Goal: Transaction & Acquisition: Book appointment/travel/reservation

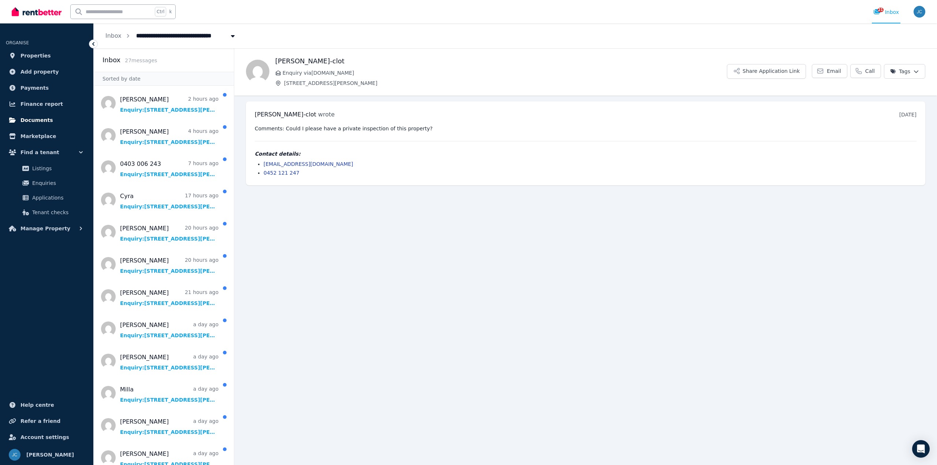
click at [43, 115] on link "Documents" at bounding box center [47, 120] width 82 height 15
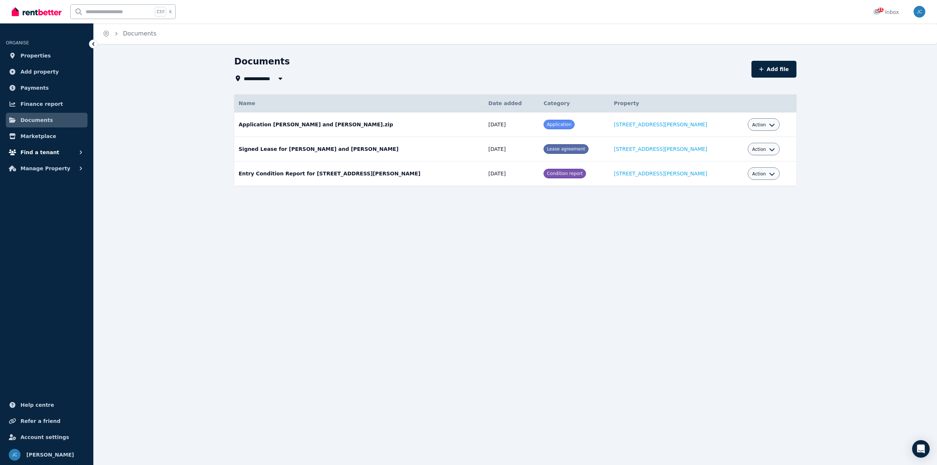
click at [53, 153] on button "Find a tenant" at bounding box center [47, 152] width 82 height 15
click at [58, 195] on span "Applications" at bounding box center [56, 197] width 49 height 9
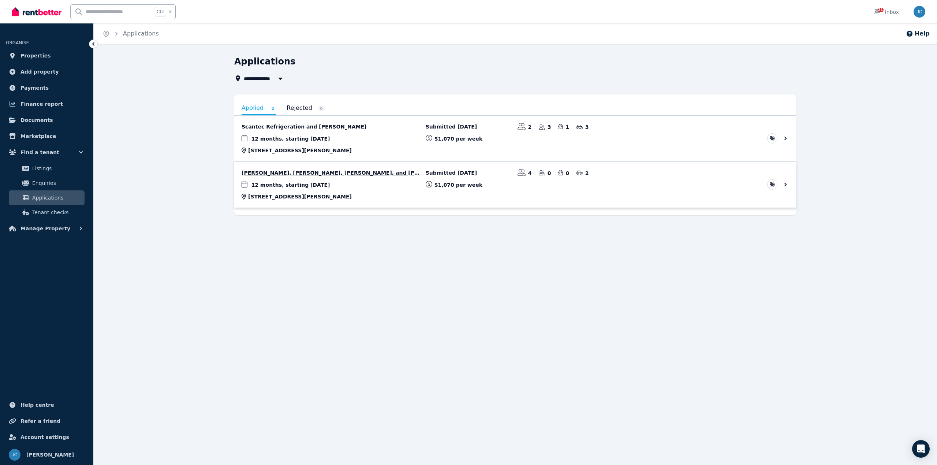
click at [537, 182] on link "View application: Kate Murphy, Muireann Moriarty, Ciara McLoughlin, and Emma Do…" at bounding box center [515, 185] width 562 height 46
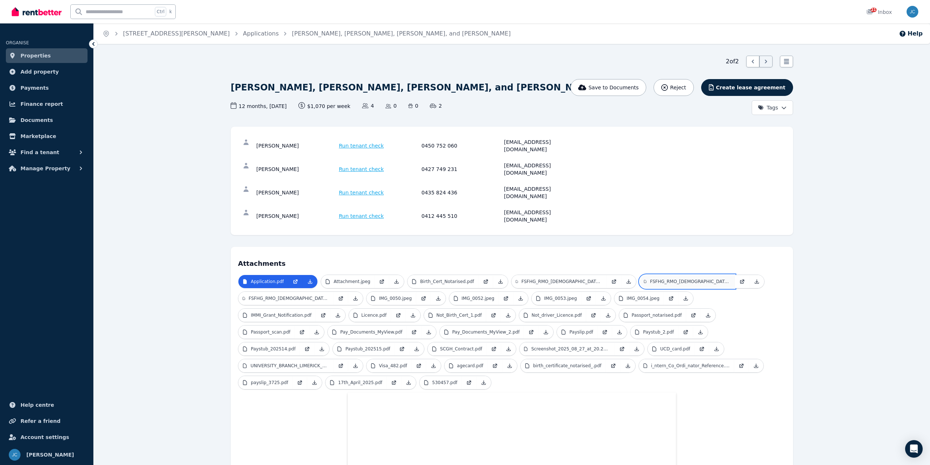
click at [664, 279] on p "FSFHG_RMO_[DEMOGRAPHIC_DATA]_of_Employment.pdf" at bounding box center [690, 282] width 81 height 6
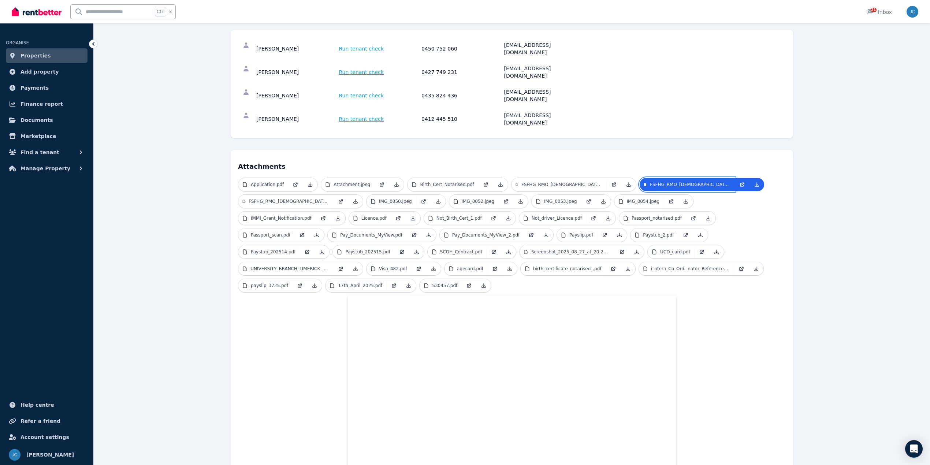
scroll to position [97, 0]
click at [580, 181] on p "FSFHG_RMO_[DEMOGRAPHIC_DATA]_of_Employment.docx_3.pdf" at bounding box center [561, 184] width 81 height 6
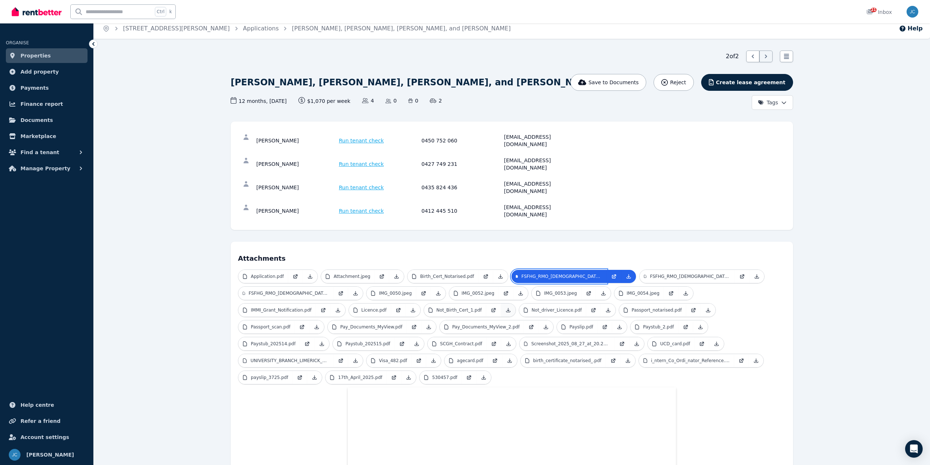
scroll to position [0, 0]
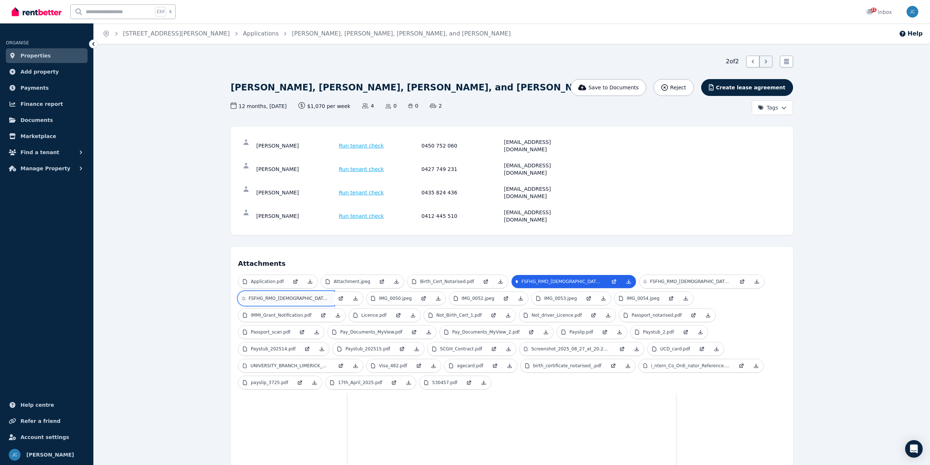
click at [322, 295] on p "FSFHG_RMO_[DEMOGRAPHIC_DATA]_of_Employment_2.pdf" at bounding box center [289, 298] width 81 height 6
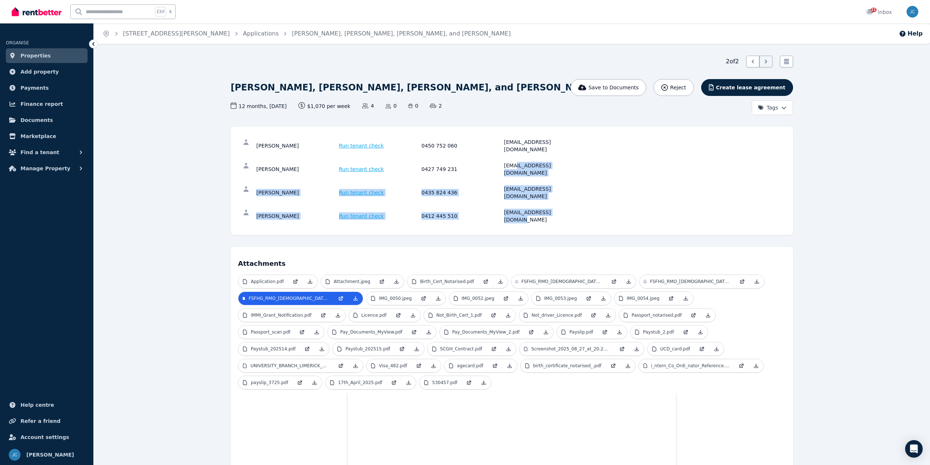
drag, startPoint x: 569, startPoint y: 191, endPoint x: 514, endPoint y: 141, distance: 74.3
click at [514, 144] on div "[PERSON_NAME] Run tenant check 0450 752 060 [EMAIL_ADDRESS][DOMAIN_NAME] [PERSO…" at bounding box center [512, 181] width 548 height 94
click at [514, 141] on div "[EMAIL_ADDRESS][DOMAIN_NAME]" at bounding box center [544, 145] width 81 height 15
drag, startPoint x: 503, startPoint y: 141, endPoint x: 570, endPoint y: 204, distance: 91.9
click at [570, 204] on div "[PERSON_NAME] Run tenant check 0450 752 060 [EMAIL_ADDRESS][DOMAIN_NAME] [PERSO…" at bounding box center [512, 181] width 562 height 108
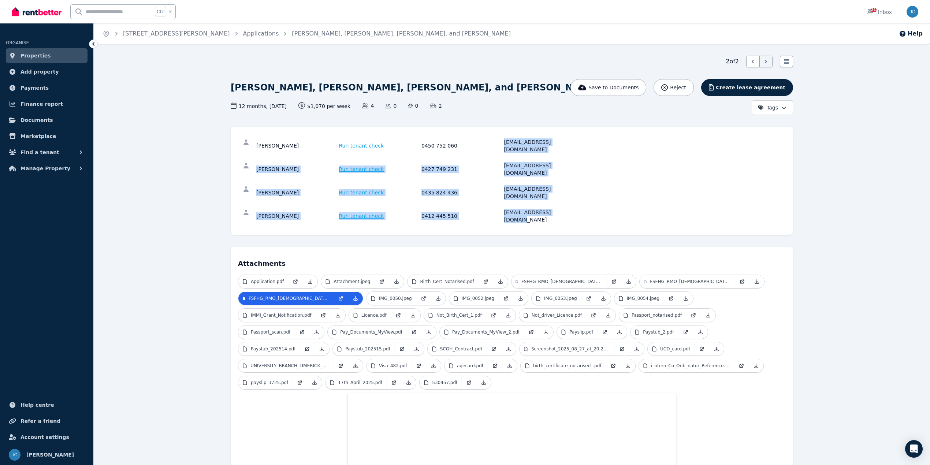
click at [583, 209] on div "[EMAIL_ADDRESS][DOMAIN_NAME]" at bounding box center [544, 216] width 81 height 15
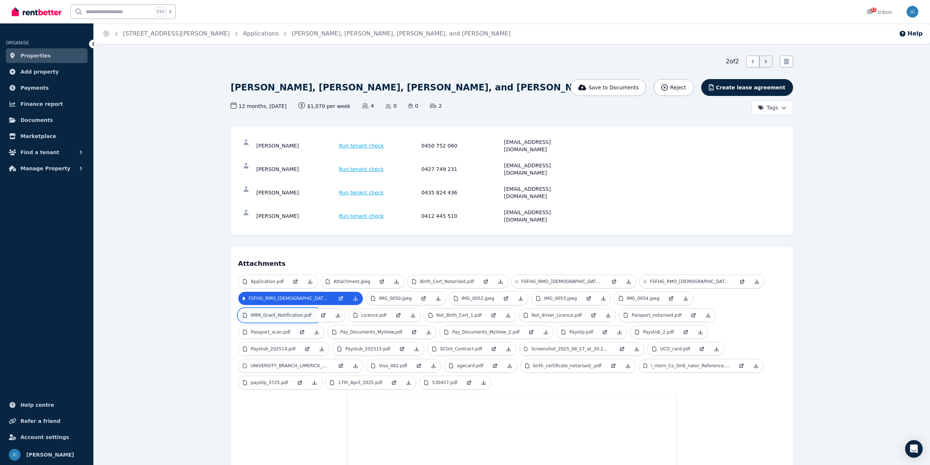
click at [299, 312] on p "IMMI_Grant_Notification.pdf" at bounding box center [281, 315] width 61 height 6
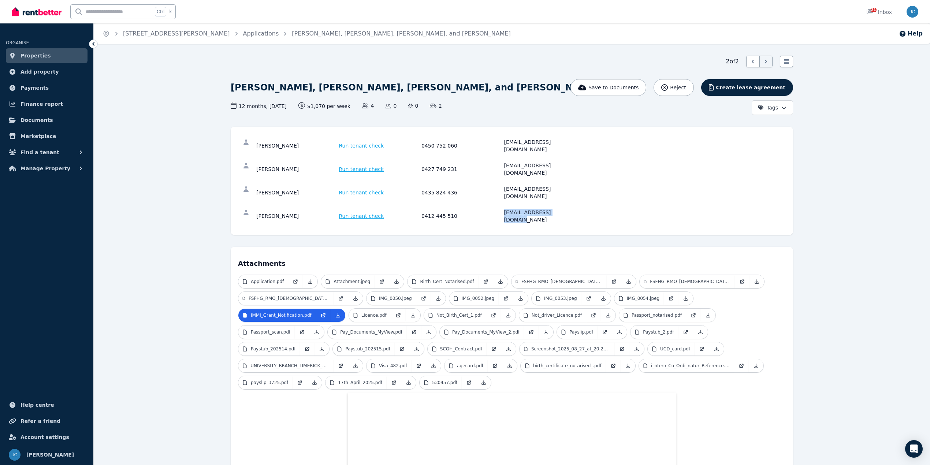
drag, startPoint x: 577, startPoint y: 190, endPoint x: 502, endPoint y: 190, distance: 75.8
click at [503, 209] on div "[PERSON_NAME] Run tenant check 0412 445 510 [EMAIL_ADDRESS][DOMAIN_NAME]" at bounding box center [420, 216] width 328 height 15
copy div "[EMAIL_ADDRESS][DOMAIN_NAME]"
drag, startPoint x: 576, startPoint y: 173, endPoint x: 503, endPoint y: 172, distance: 73.6
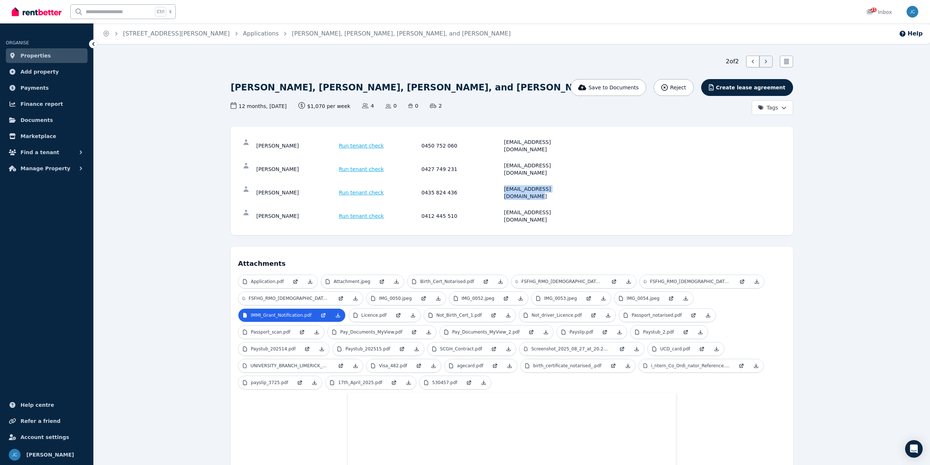
click at [503, 185] on div "[PERSON_NAME] Run tenant check 0435 824 436 [EMAIL_ADDRESS][DOMAIN_NAME]" at bounding box center [420, 192] width 328 height 15
copy div "[EMAIL_ADDRESS][DOMAIN_NAME]"
click at [568, 157] on div "[PERSON_NAME] Run tenant check 0427 749 231 [EMAIL_ADDRESS][DOMAIN_NAME]" at bounding box center [512, 168] width 548 height 23
drag, startPoint x: 567, startPoint y: 153, endPoint x: 503, endPoint y: 158, distance: 64.3
click at [503, 158] on div "[PERSON_NAME] Run tenant check 0427 749 231 [EMAIL_ADDRESS][DOMAIN_NAME]" at bounding box center [512, 168] width 548 height 23
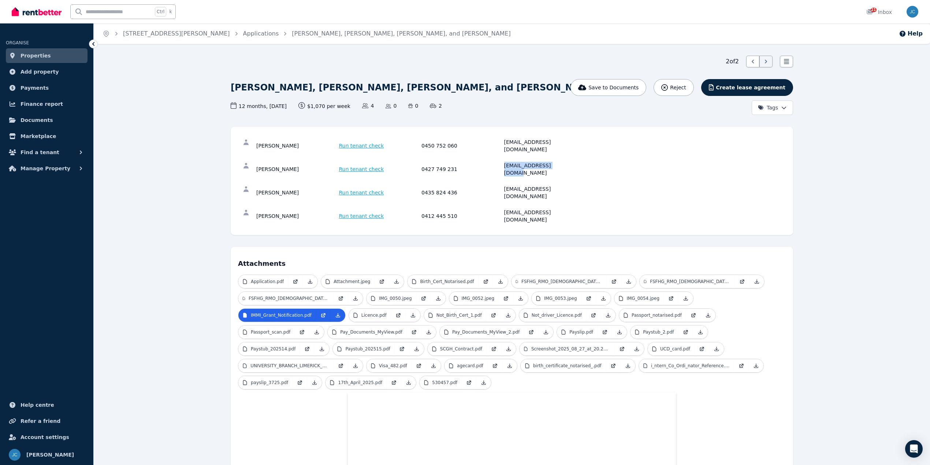
copy div "[EMAIL_ADDRESS][DOMAIN_NAME]"
drag, startPoint x: 568, startPoint y: 144, endPoint x: 502, endPoint y: 146, distance: 65.9
click at [502, 146] on div "[PERSON_NAME] Run tenant check 0450 752 060 [EMAIL_ADDRESS][DOMAIN_NAME]" at bounding box center [512, 145] width 548 height 23
copy div "[EMAIL_ADDRESS][DOMAIN_NAME]"
click at [259, 31] on link "Applications" at bounding box center [261, 33] width 36 height 7
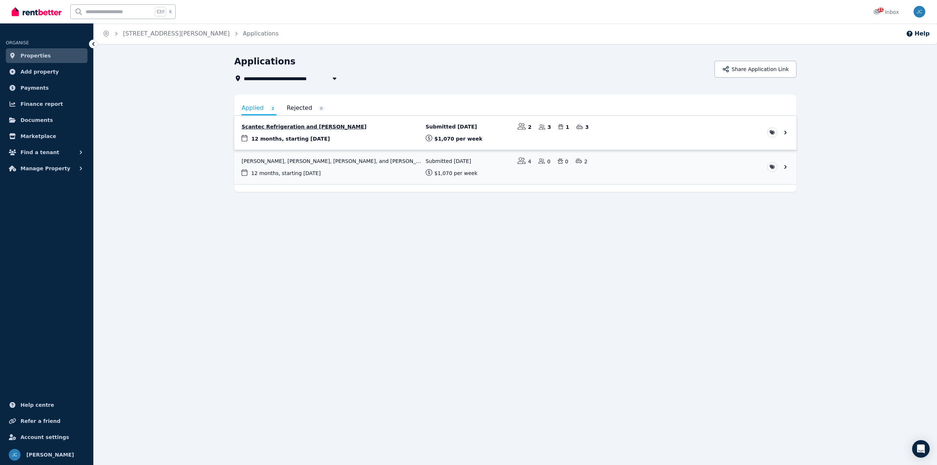
click at [302, 132] on link "View application: Scantec Refrigeration and Kyle Egan" at bounding box center [515, 133] width 562 height 34
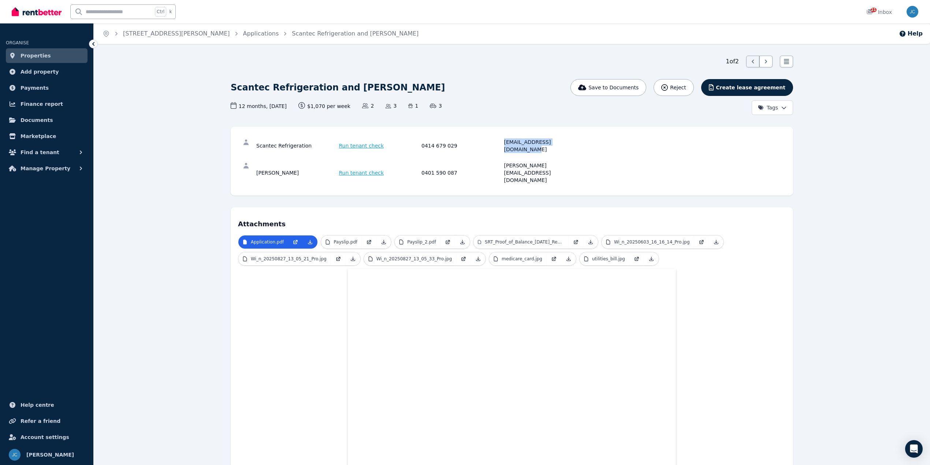
drag, startPoint x: 576, startPoint y: 143, endPoint x: 498, endPoint y: 144, distance: 78.0
click at [498, 144] on div "Scantec Refrigeration Run tenant check 0414 679 029 [EMAIL_ADDRESS][DOMAIN_NAME]" at bounding box center [420, 145] width 328 height 15
copy div "[EMAIL_ADDRESS][DOMAIN_NAME]"
click at [42, 135] on span "Marketplace" at bounding box center [39, 136] width 36 height 9
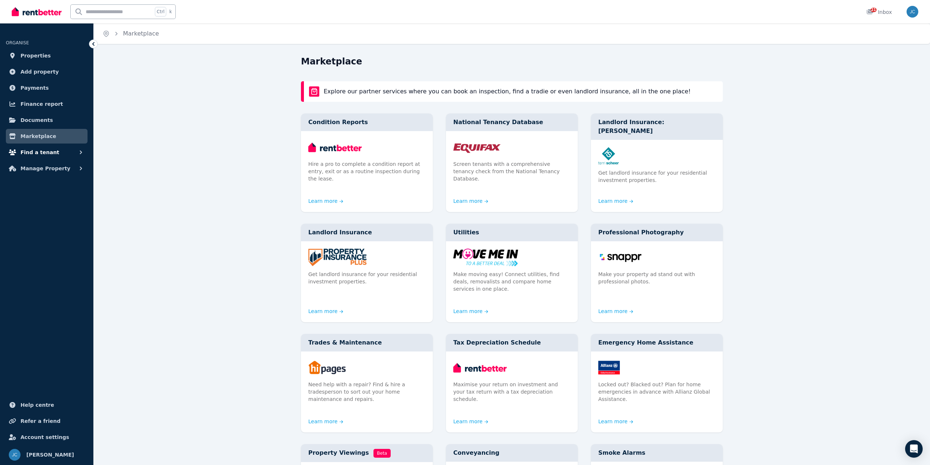
click at [38, 149] on span "Find a tenant" at bounding box center [40, 152] width 39 height 9
click at [49, 171] on span "Listings" at bounding box center [56, 168] width 49 height 9
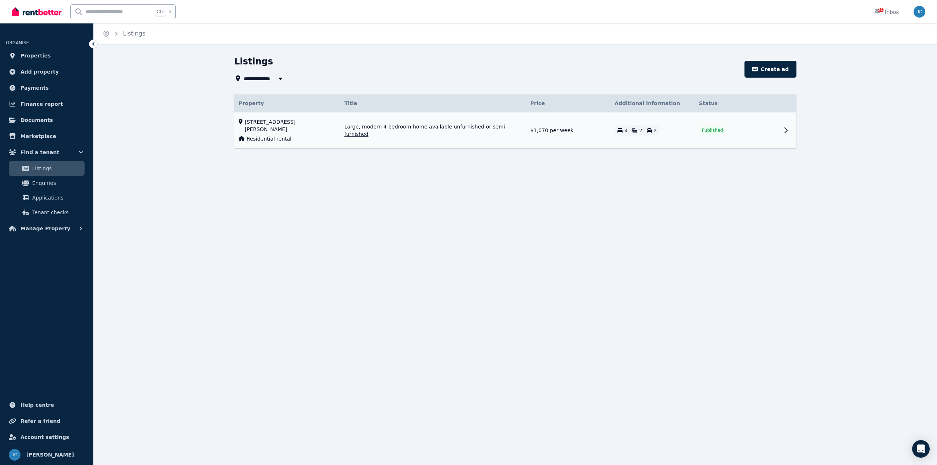
click at [739, 131] on td "Published" at bounding box center [737, 130] width 84 height 36
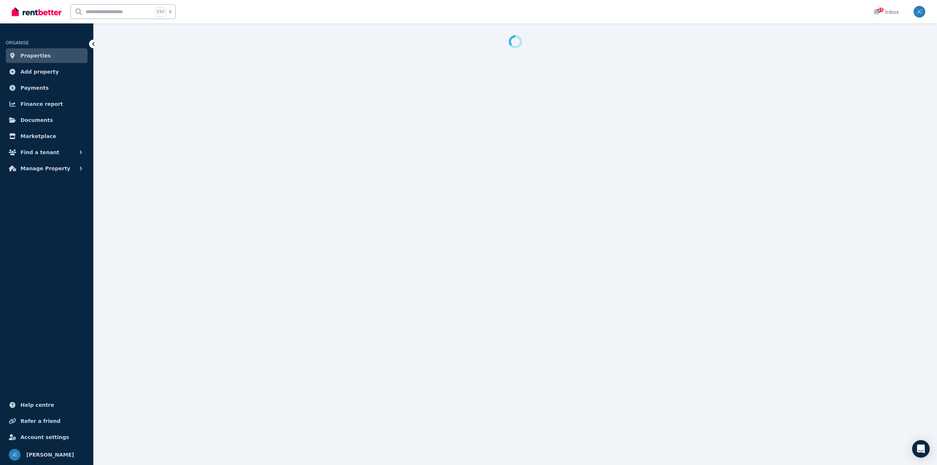
select select "**********"
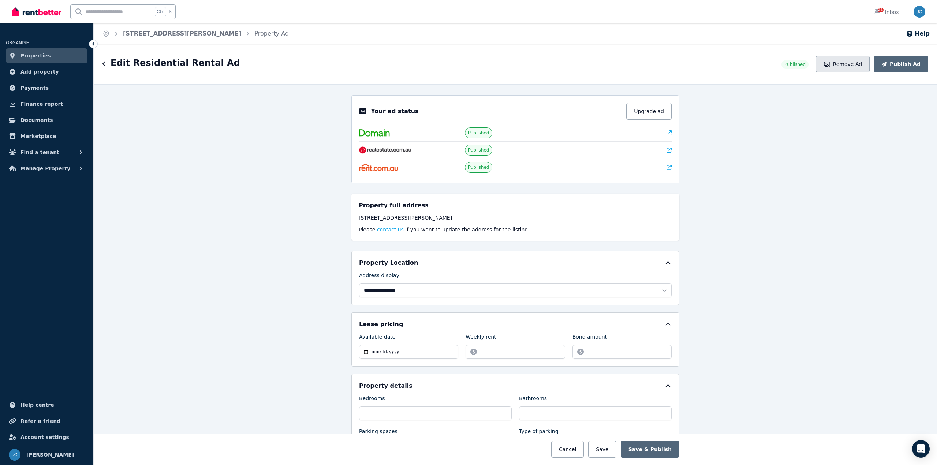
click at [851, 64] on button "Remove Ad" at bounding box center [843, 64] width 54 height 17
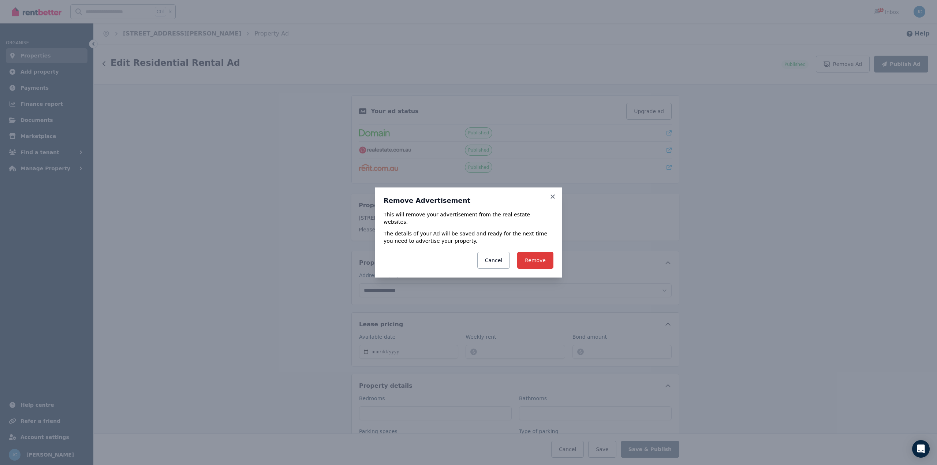
click at [539, 257] on button "Remove" at bounding box center [535, 260] width 36 height 17
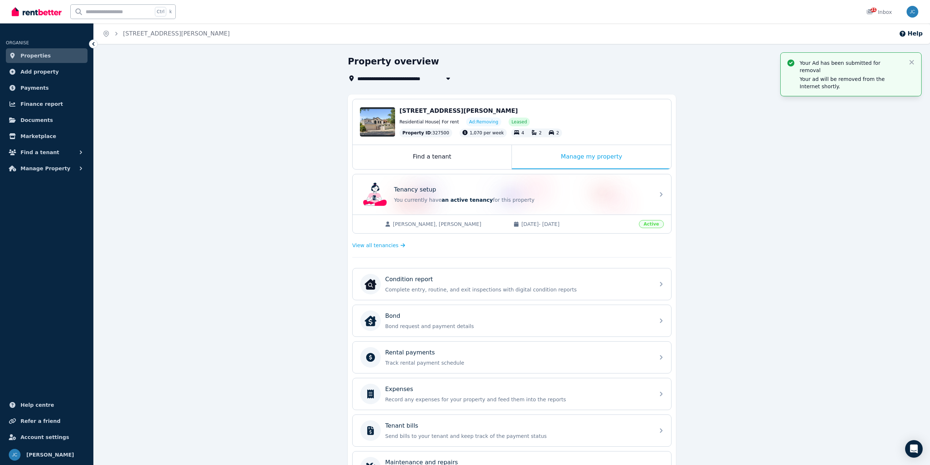
click at [281, 179] on div "**********" at bounding box center [512, 304] width 836 height 496
click at [63, 119] on link "Documents" at bounding box center [47, 120] width 82 height 15
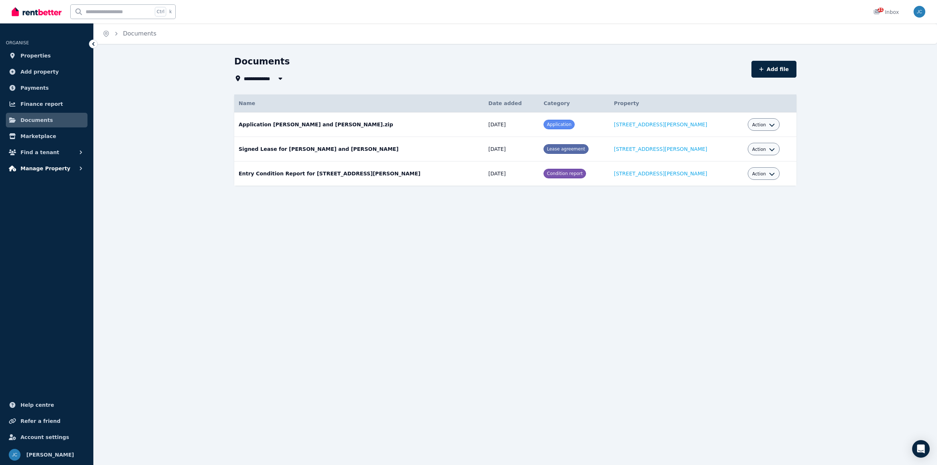
click at [41, 164] on span "Manage Property" at bounding box center [46, 168] width 50 height 9
click at [66, 185] on span "Tenancies" at bounding box center [56, 184] width 49 height 9
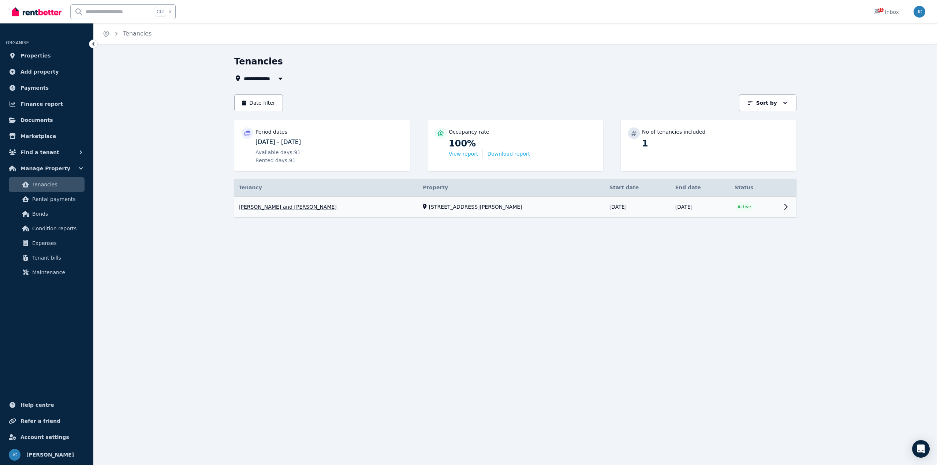
click at [761, 205] on link "View property details" at bounding box center [515, 207] width 562 height 21
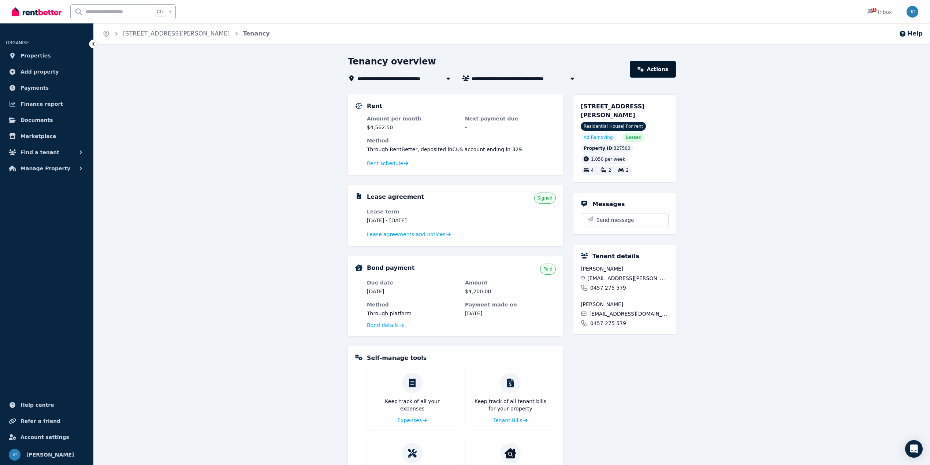
click at [649, 66] on link "Actions" at bounding box center [653, 69] width 46 height 17
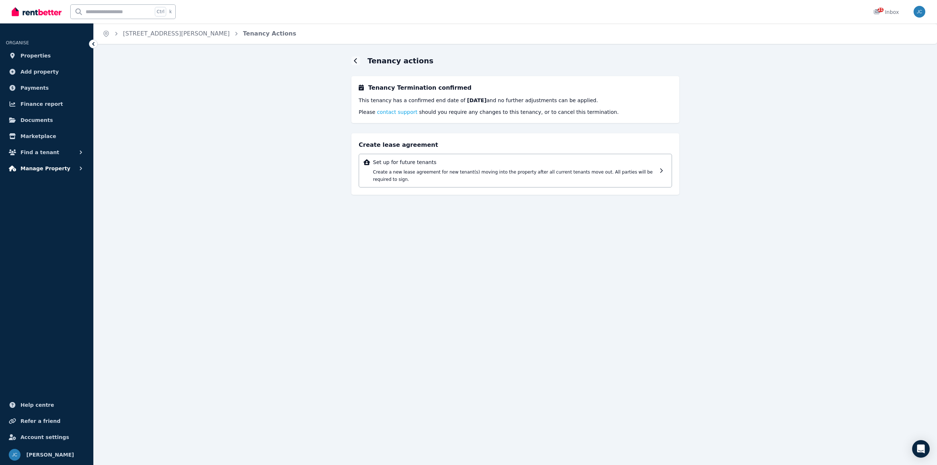
click at [72, 171] on button "Manage Property" at bounding box center [47, 168] width 82 height 15
click at [59, 232] on span "Condition reports" at bounding box center [56, 228] width 49 height 9
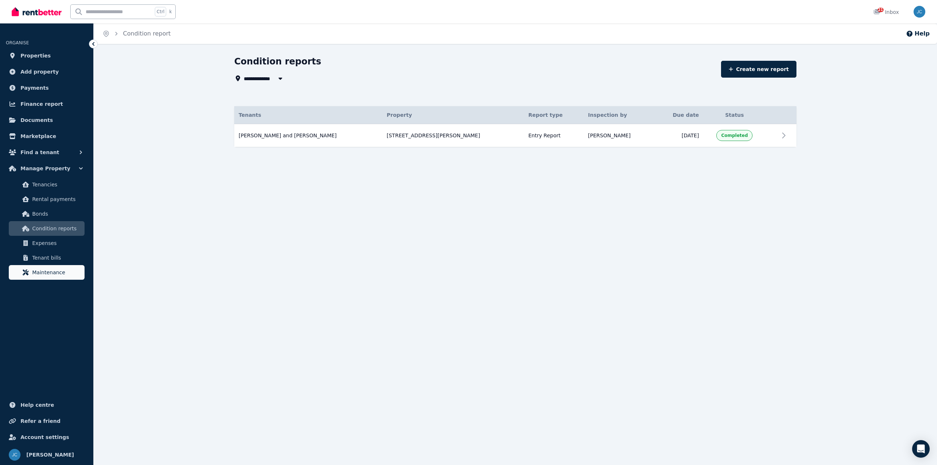
click at [53, 274] on span "Maintenance" at bounding box center [56, 272] width 49 height 9
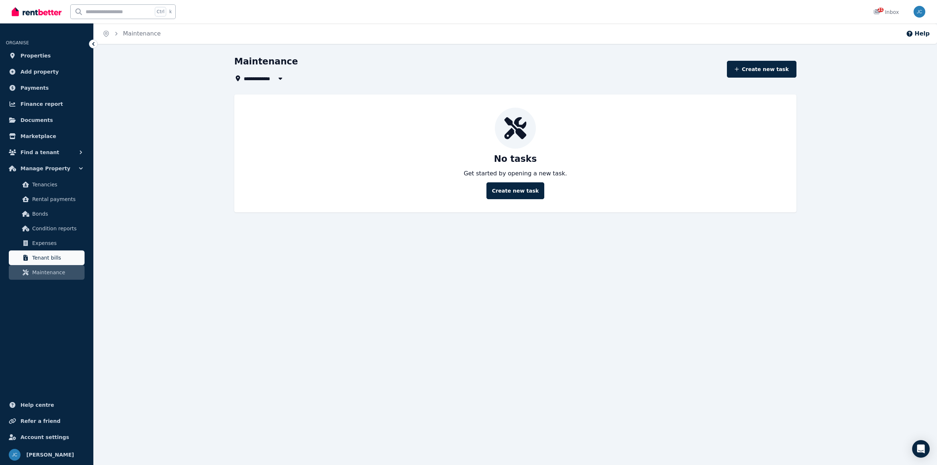
click at [52, 263] on link "Tenant bills" at bounding box center [47, 257] width 76 height 15
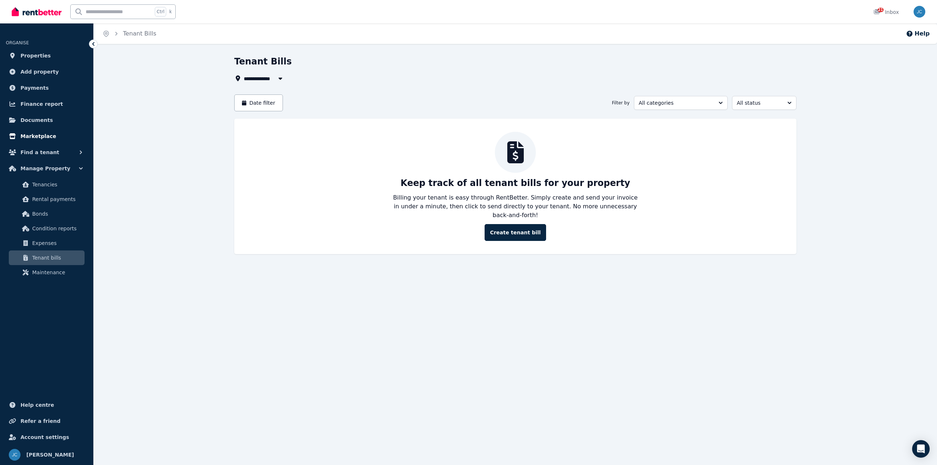
click at [49, 138] on link "Marketplace" at bounding box center [47, 136] width 82 height 15
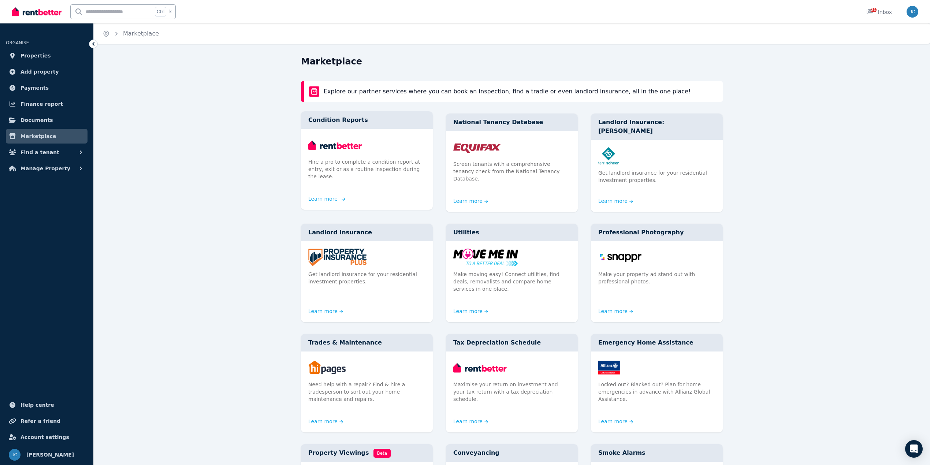
click at [329, 180] on div "Hire a pro to complete a condition report at entry, exit or as a routine inspec…" at bounding box center [367, 162] width 132 height 66
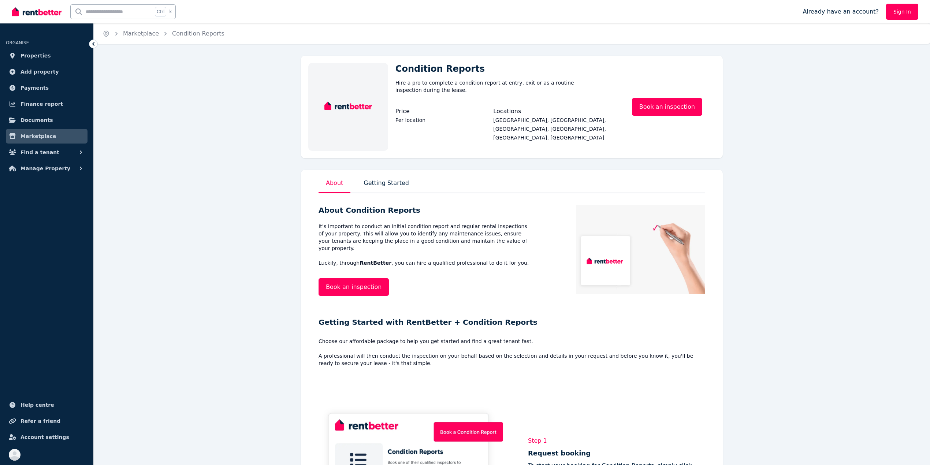
click at [347, 280] on link "Book an inspection" at bounding box center [353, 287] width 70 height 18
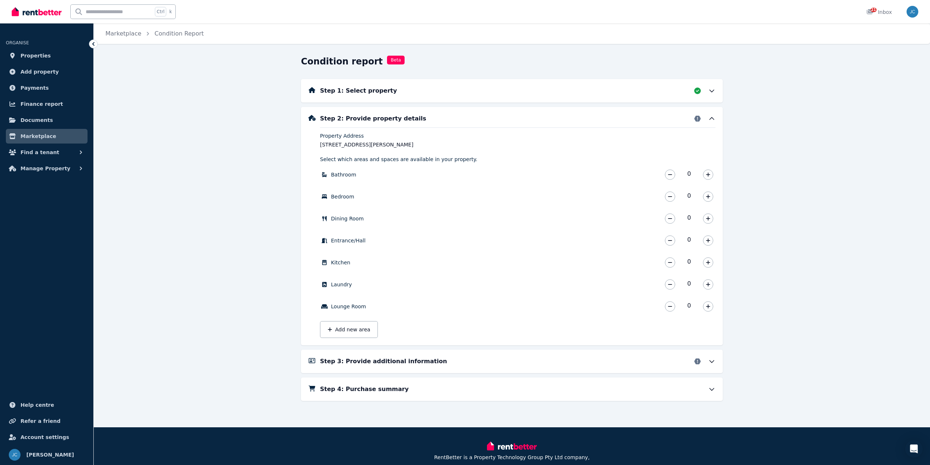
click at [580, 138] on div "Property Address" at bounding box center [517, 135] width 395 height 7
click at [705, 171] on button "button" at bounding box center [708, 174] width 10 height 10
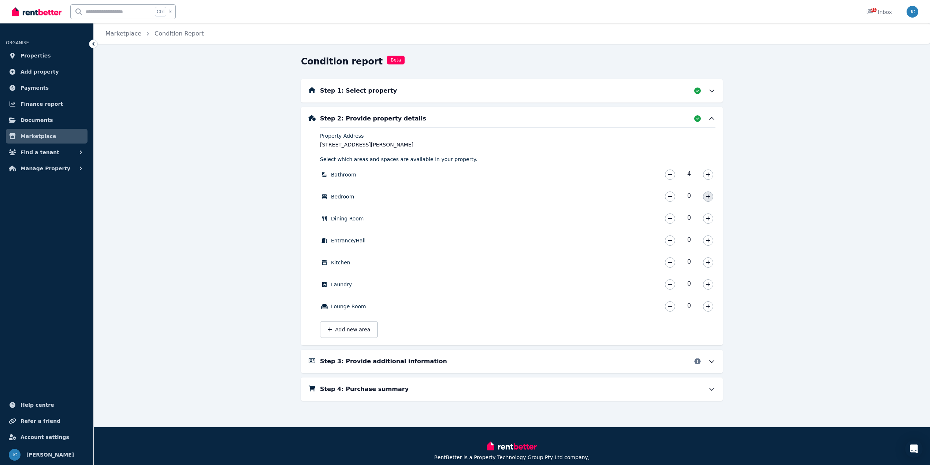
click at [707, 196] on icon "button" at bounding box center [708, 196] width 4 height 5
click at [707, 220] on icon "button" at bounding box center [708, 218] width 4 height 5
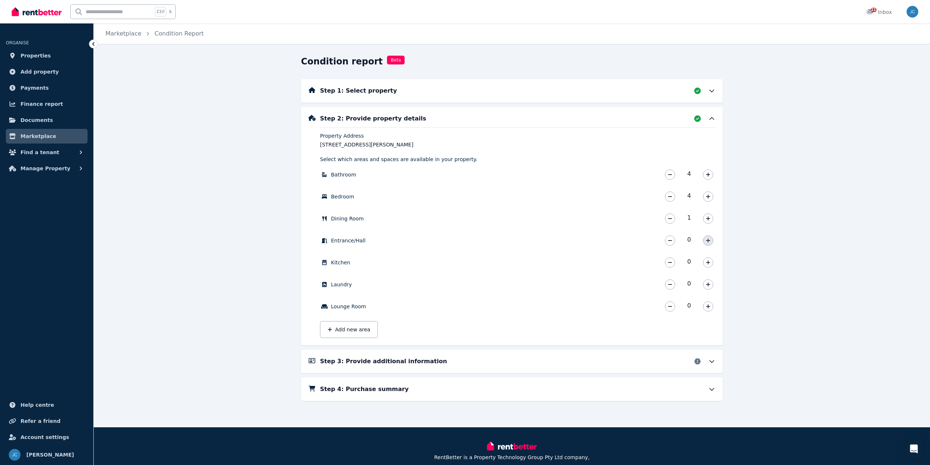
click at [707, 242] on icon "button" at bounding box center [708, 240] width 4 height 5
click at [707, 262] on icon "button" at bounding box center [708, 262] width 4 height 5
click at [709, 286] on icon "button" at bounding box center [708, 284] width 4 height 5
click at [709, 310] on button "button" at bounding box center [708, 306] width 10 height 10
click at [493, 359] on div "Step 3: Provide additional information" at bounding box center [517, 361] width 395 height 9
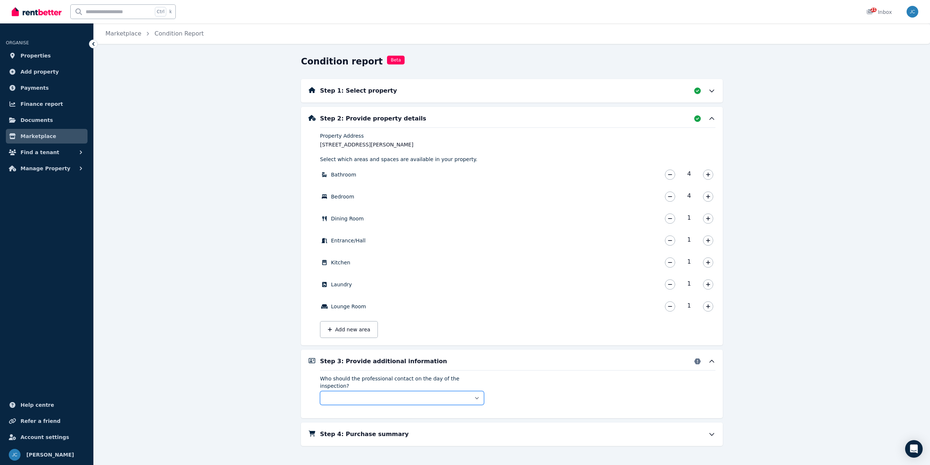
click at [450, 391] on select "** ****** *****" at bounding box center [402, 398] width 164 height 14
select select "**********"
click at [320, 391] on select "** ****** *****" at bounding box center [402, 398] width 164 height 14
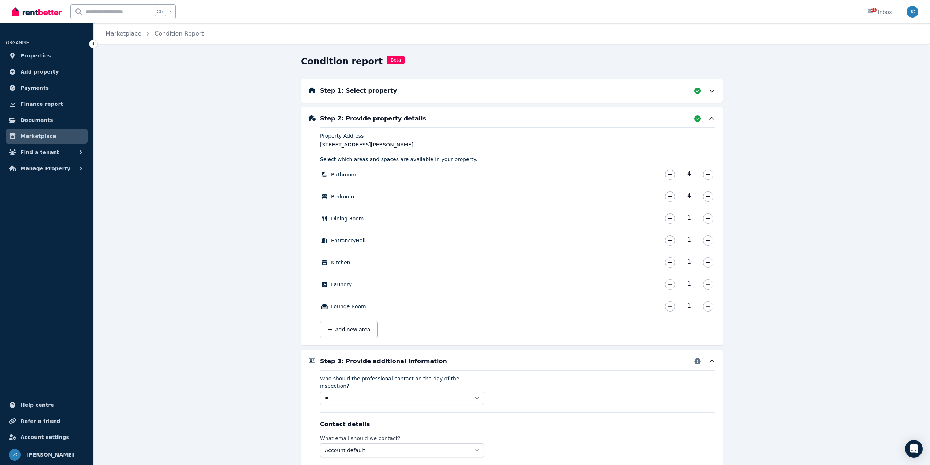
click at [530, 385] on div "Who should the professional contact on the day of the inspection? ** ****** ***…" at bounding box center [517, 466] width 395 height 193
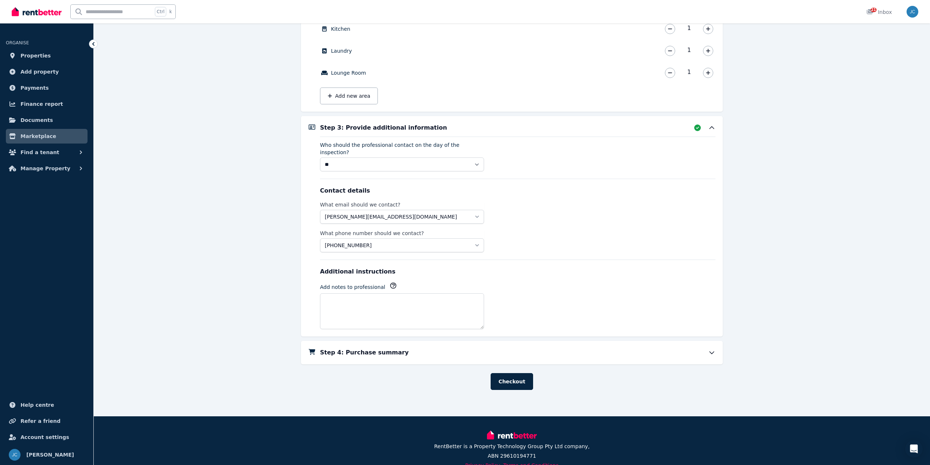
scroll to position [236, 0]
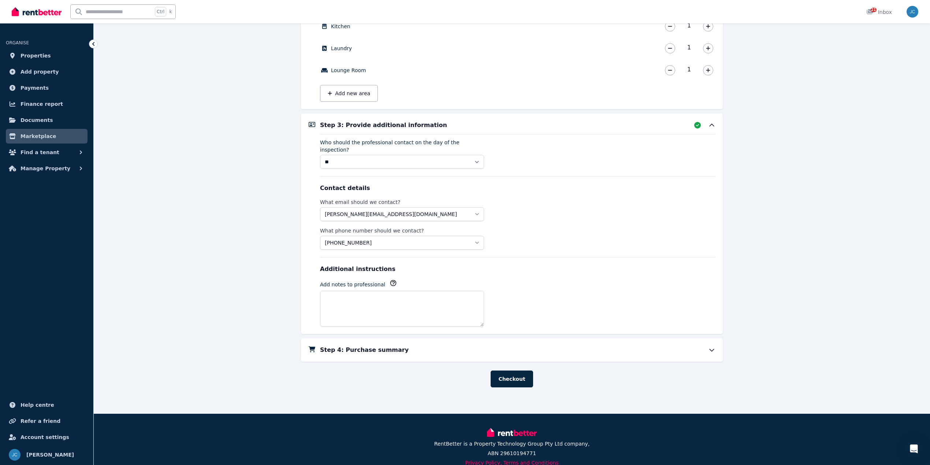
click at [674, 346] on div "Step 4: Purchase summary" at bounding box center [517, 350] width 395 height 9
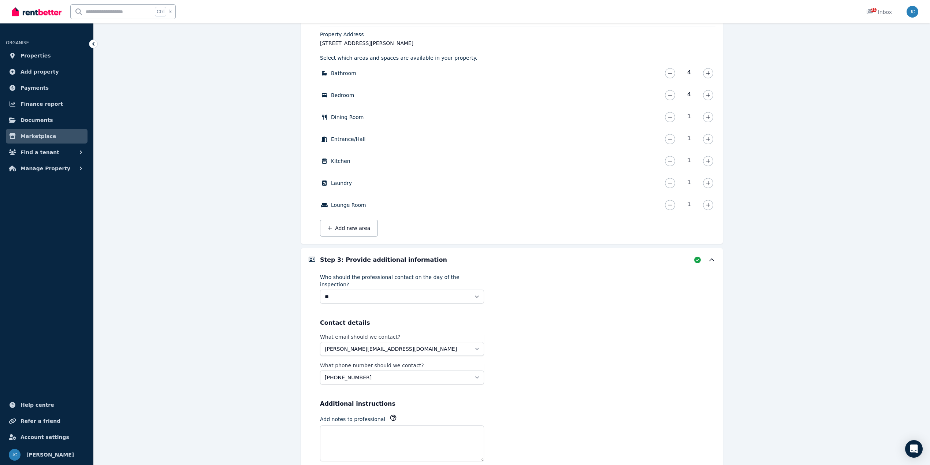
scroll to position [103, 0]
click at [351, 225] on button "Add new area" at bounding box center [349, 227] width 58 height 17
type input "*"
type input "******"
click at [433, 227] on icon "button" at bounding box center [431, 226] width 5 height 6
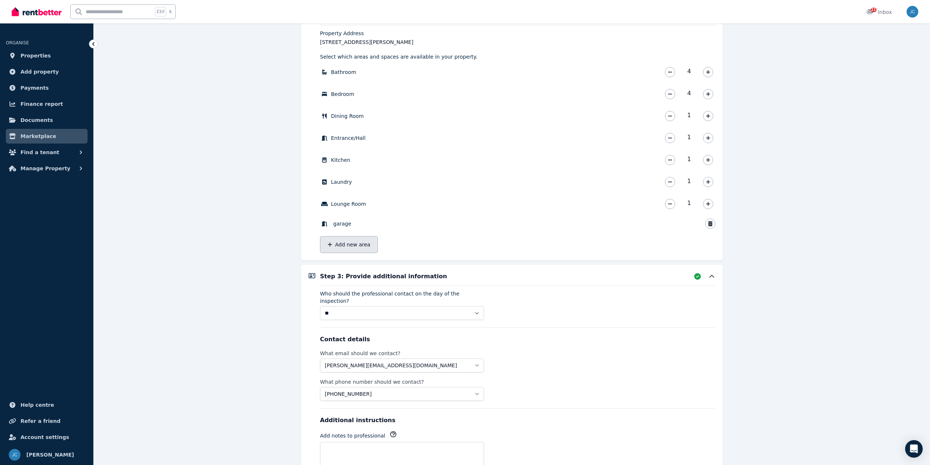
click at [358, 248] on button "Add new area" at bounding box center [349, 244] width 58 height 17
type input "**********"
click at [433, 242] on icon "button" at bounding box center [431, 244] width 5 height 6
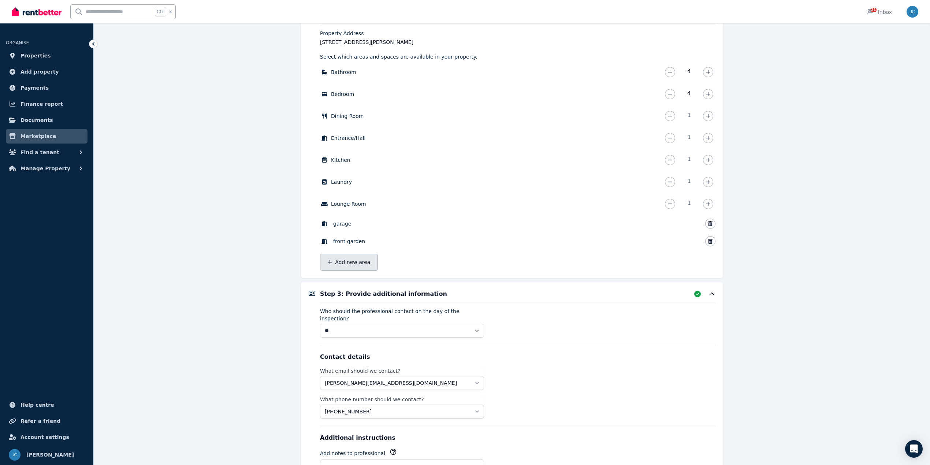
click at [349, 261] on button "Add new area" at bounding box center [349, 262] width 58 height 17
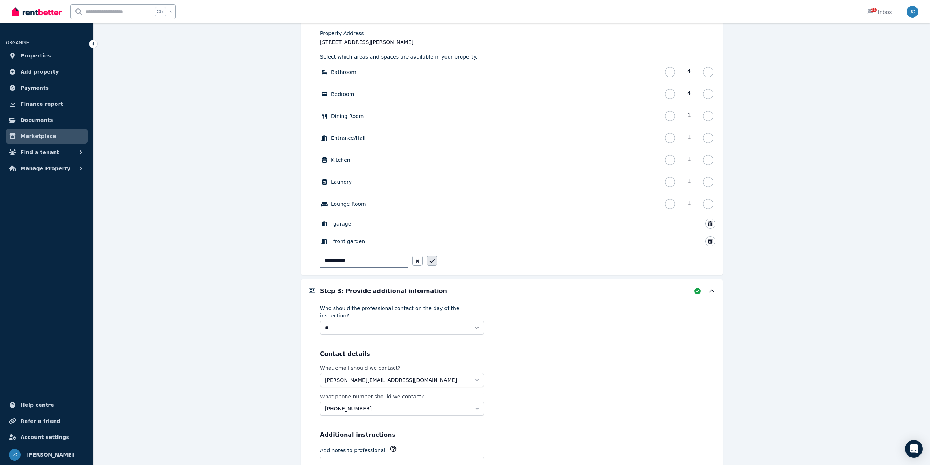
type input "**********"
click at [437, 260] on button "button" at bounding box center [432, 261] width 10 height 10
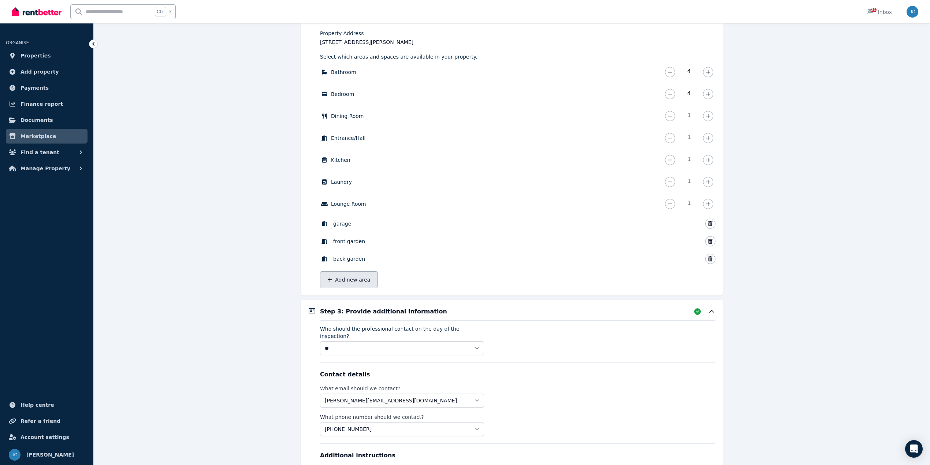
click at [354, 280] on button "Add new area" at bounding box center [349, 279] width 58 height 17
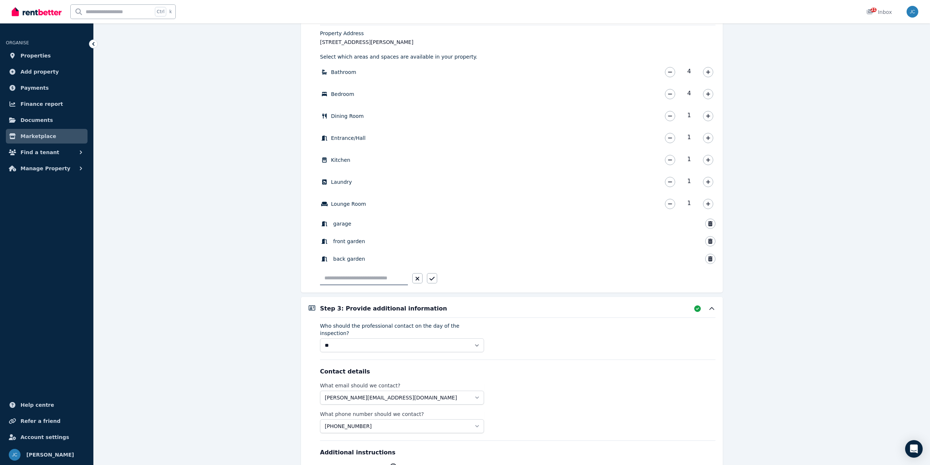
click at [352, 280] on input "text" at bounding box center [364, 278] width 88 height 14
type input "*********"
click at [428, 281] on button "button" at bounding box center [432, 278] width 10 height 10
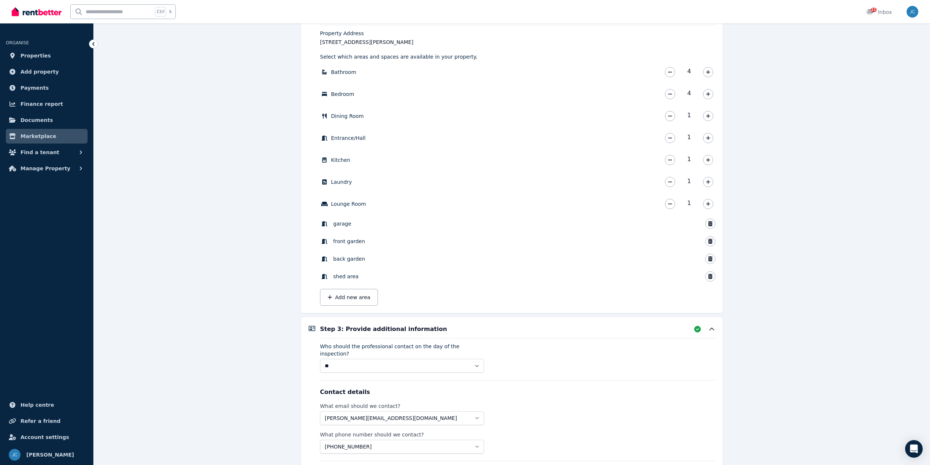
click at [855, 251] on div "Condition report Beta Step 1: Select property Step 2: Provide property details …" at bounding box center [512, 303] width 836 height 701
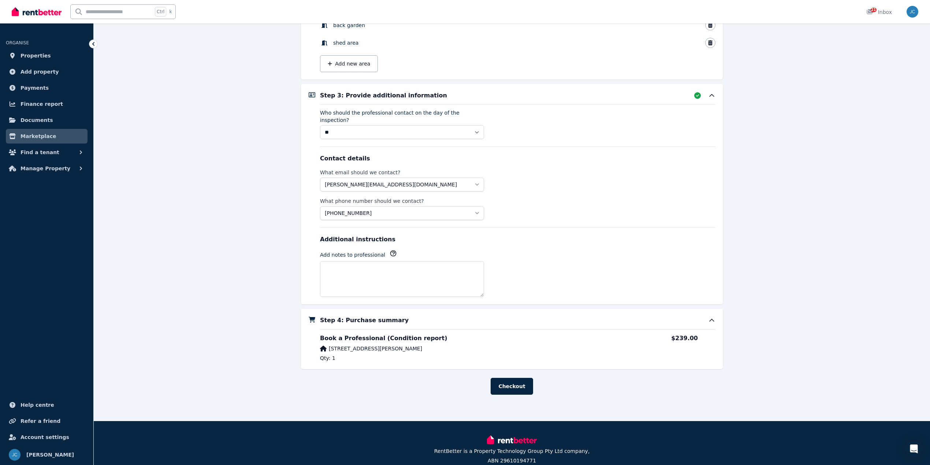
scroll to position [333, 0]
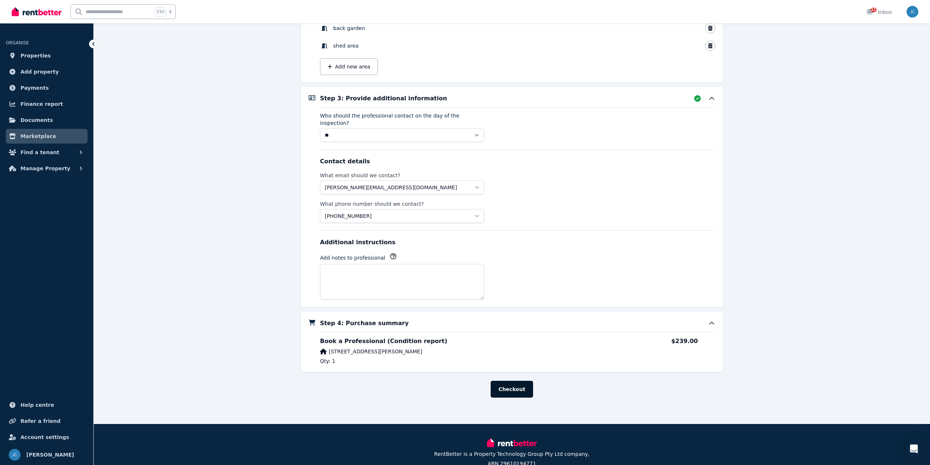
click at [508, 381] on button "Checkout" at bounding box center [512, 389] width 42 height 17
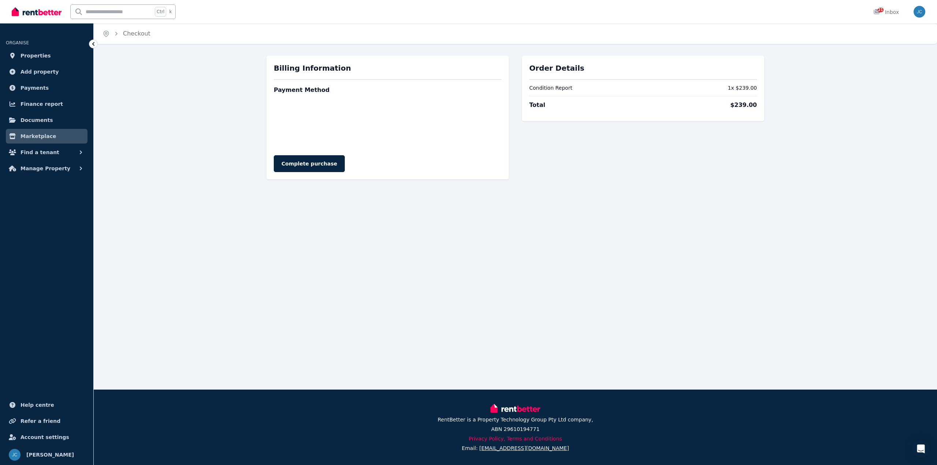
click at [807, 223] on div "Home Checkout Order Details Condition Report 1 x $239.00 Total $239.00 Billing …" at bounding box center [468, 195] width 937 height 390
click at [559, 448] on footer "RentBetter is a Property Technology Group Pty Ltd company, ABN 29610194771 Priv…" at bounding box center [468, 427] width 937 height 75
click at [557, 447] on footer "RentBetter is a Property Technology Group Pty Ltd company, ABN 29610194771 Priv…" at bounding box center [468, 427] width 937 height 75
